Goal: Book appointment/travel/reservation

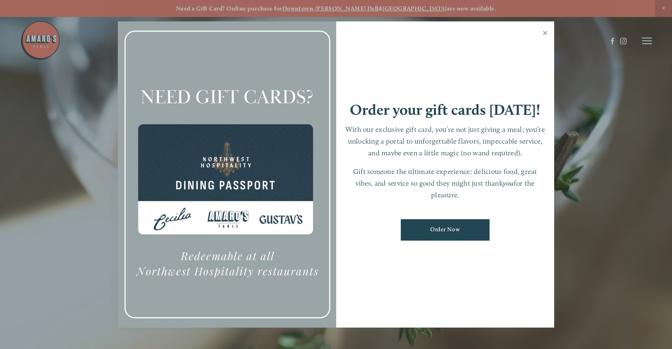
click at [546, 32] on link "Close" at bounding box center [546, 34] width 16 height 23
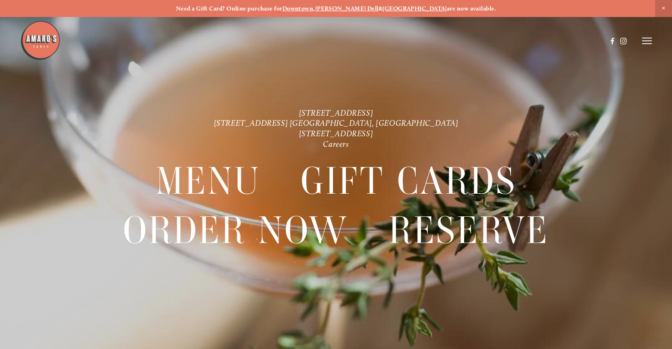
click at [649, 42] on icon at bounding box center [648, 40] width 10 height 7
click at [597, 40] on span "Reserve" at bounding box center [595, 40] width 19 height 7
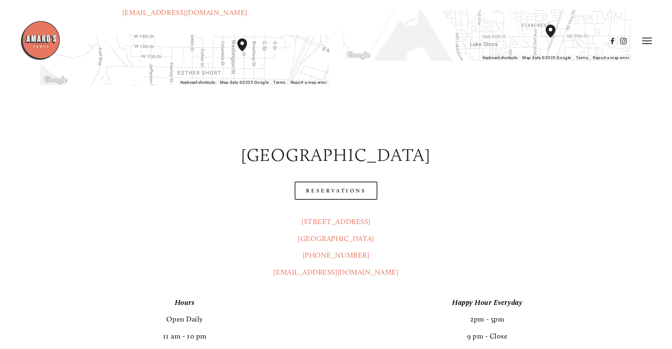
scroll to position [318, 0]
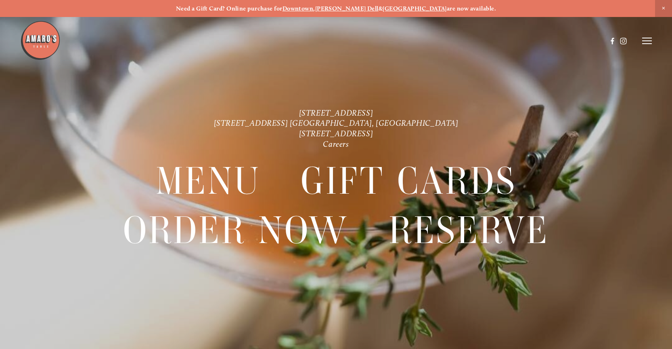
click at [649, 42] on icon at bounding box center [648, 40] width 10 height 7
click at [597, 38] on span "Reserve" at bounding box center [595, 40] width 19 height 7
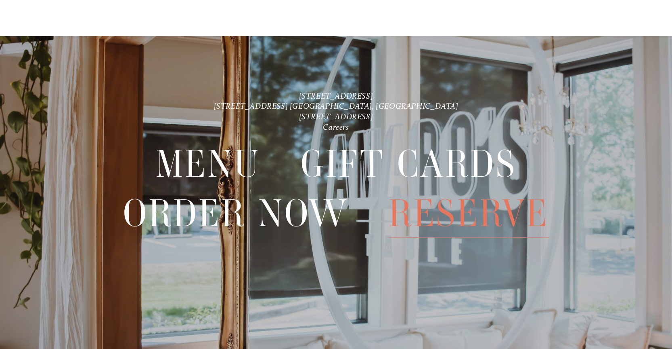
scroll to position [1368, 0]
